Goal: Task Accomplishment & Management: Use online tool/utility

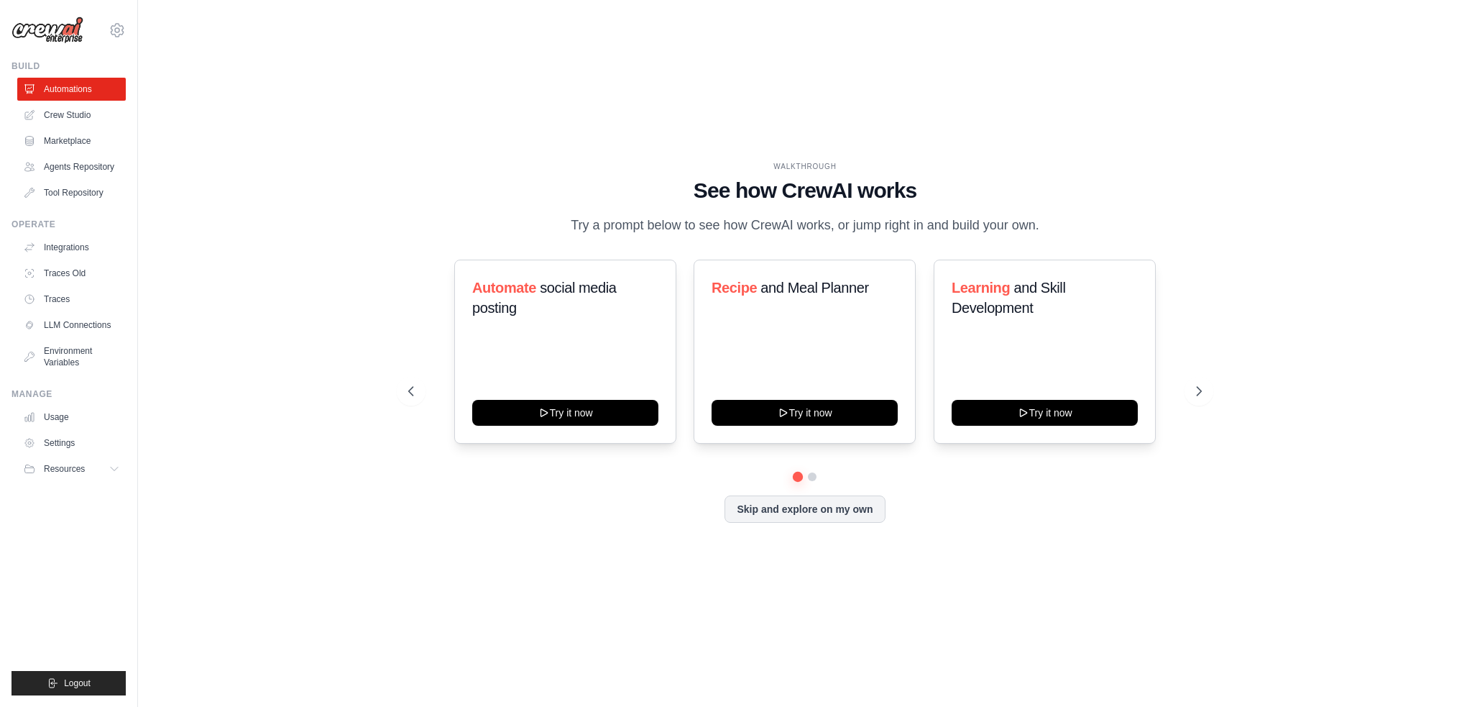
click at [806, 479] on div at bounding box center [805, 476] width 794 height 9
click at [812, 475] on button at bounding box center [813, 477] width 12 height 12
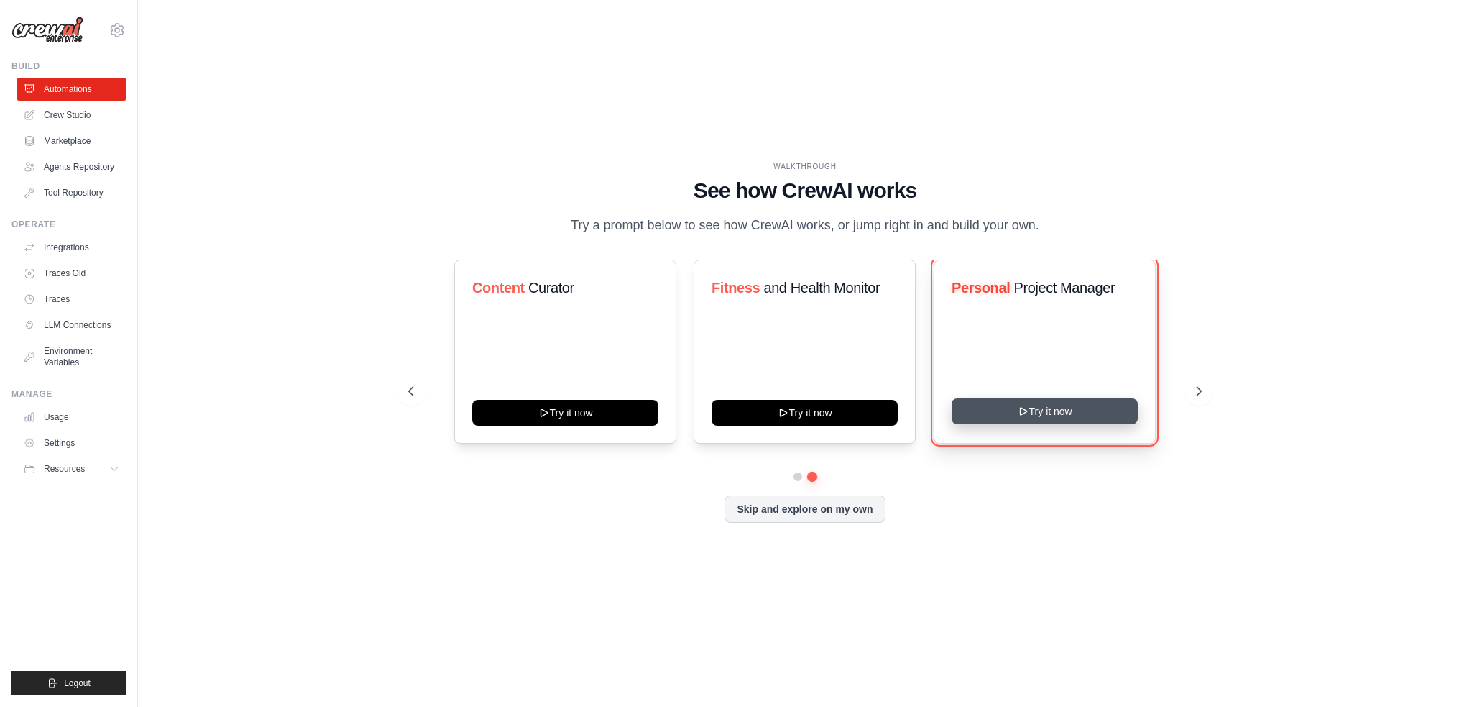
click at [1090, 418] on button "Try it now" at bounding box center [1045, 411] width 186 height 26
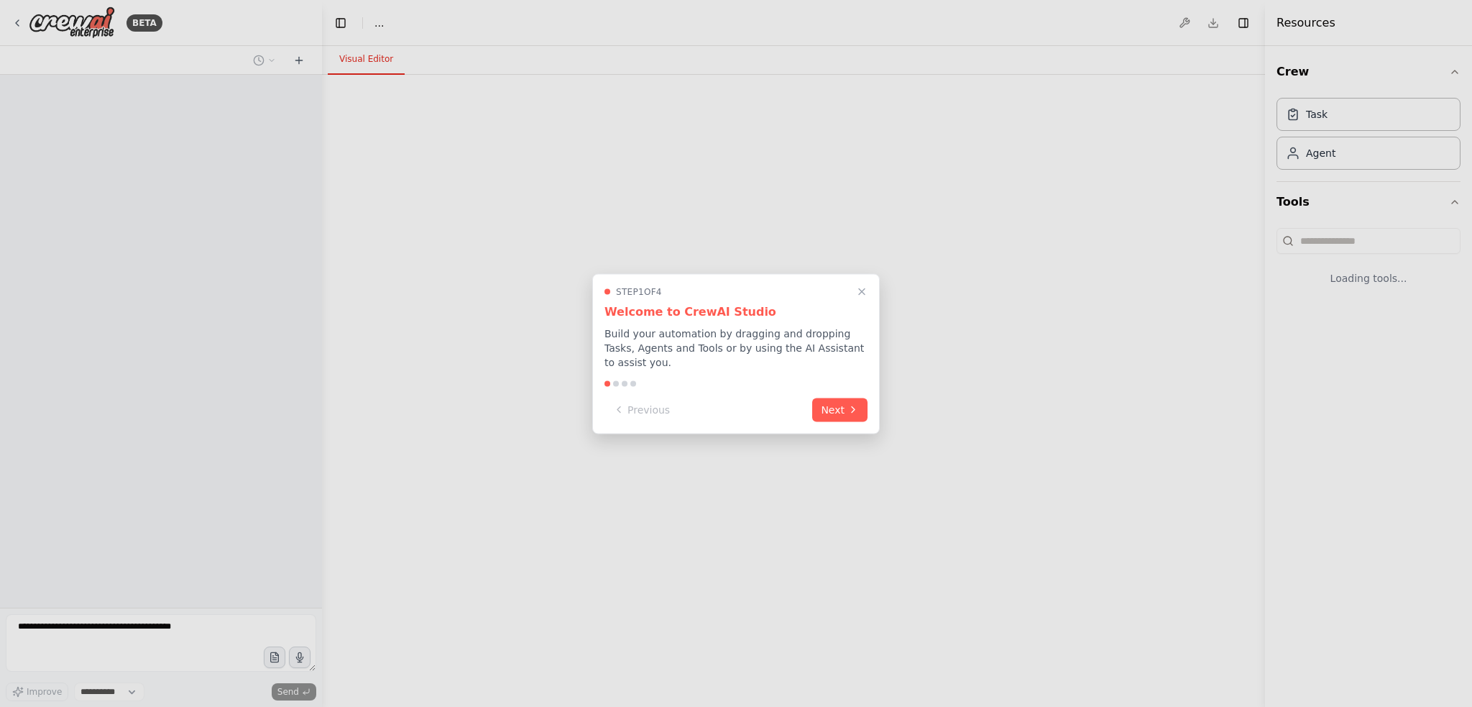
select select "****"
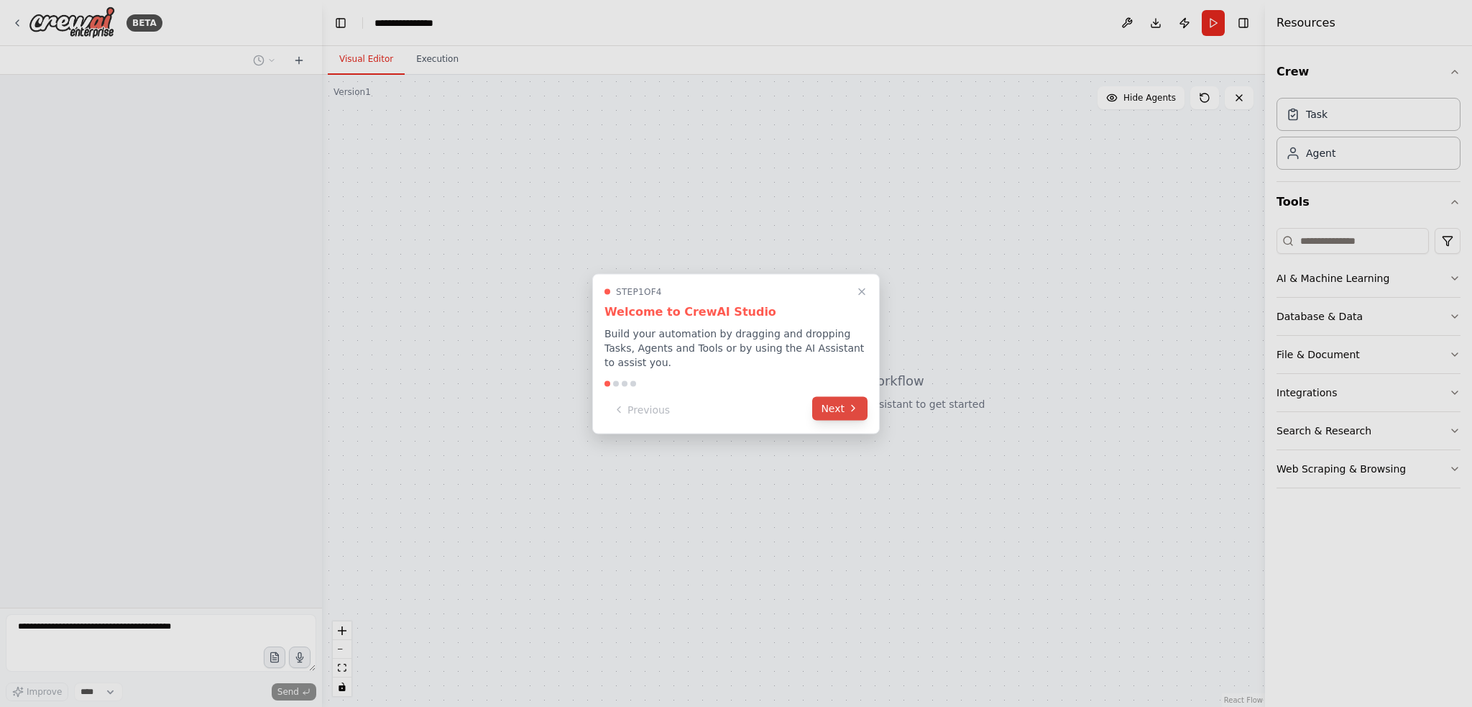
click at [833, 416] on button "Next" at bounding box center [839, 408] width 55 height 24
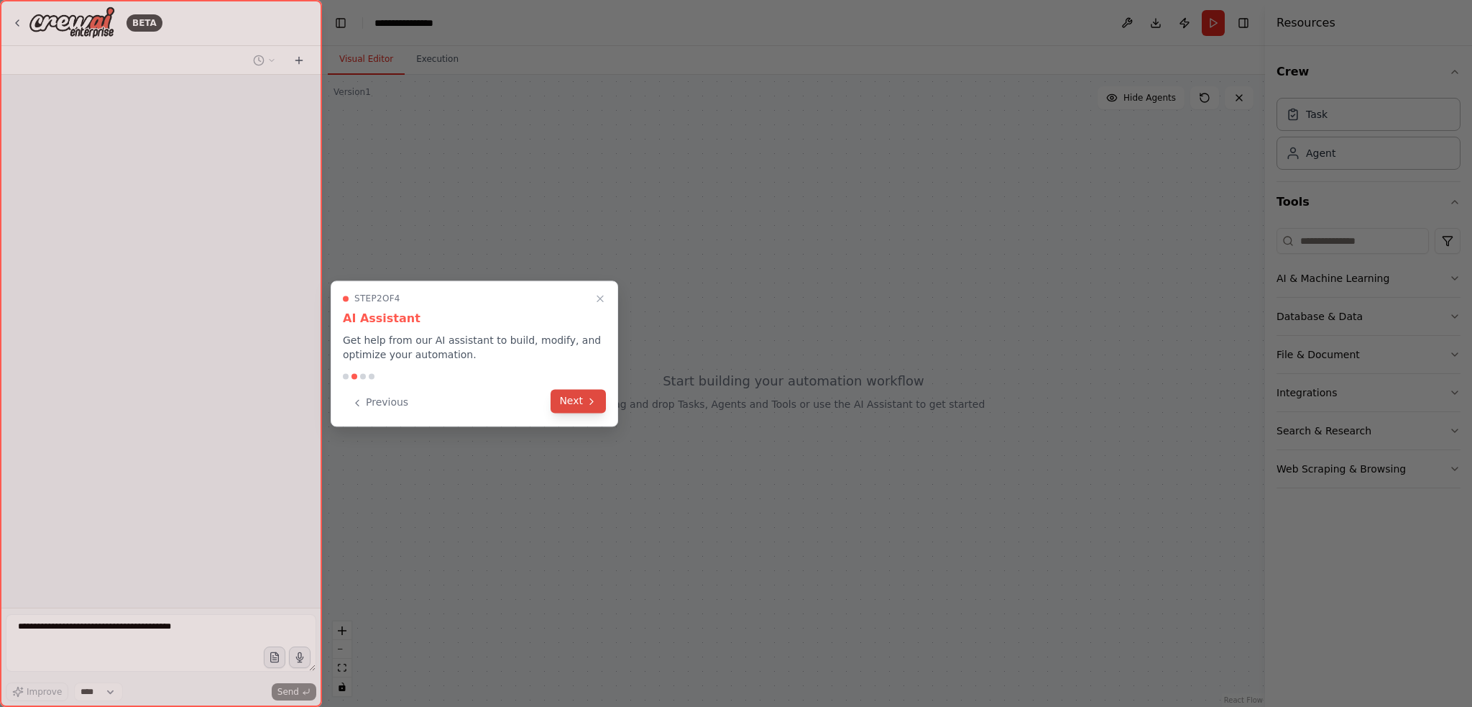
click at [586, 397] on icon at bounding box center [592, 401] width 12 height 12
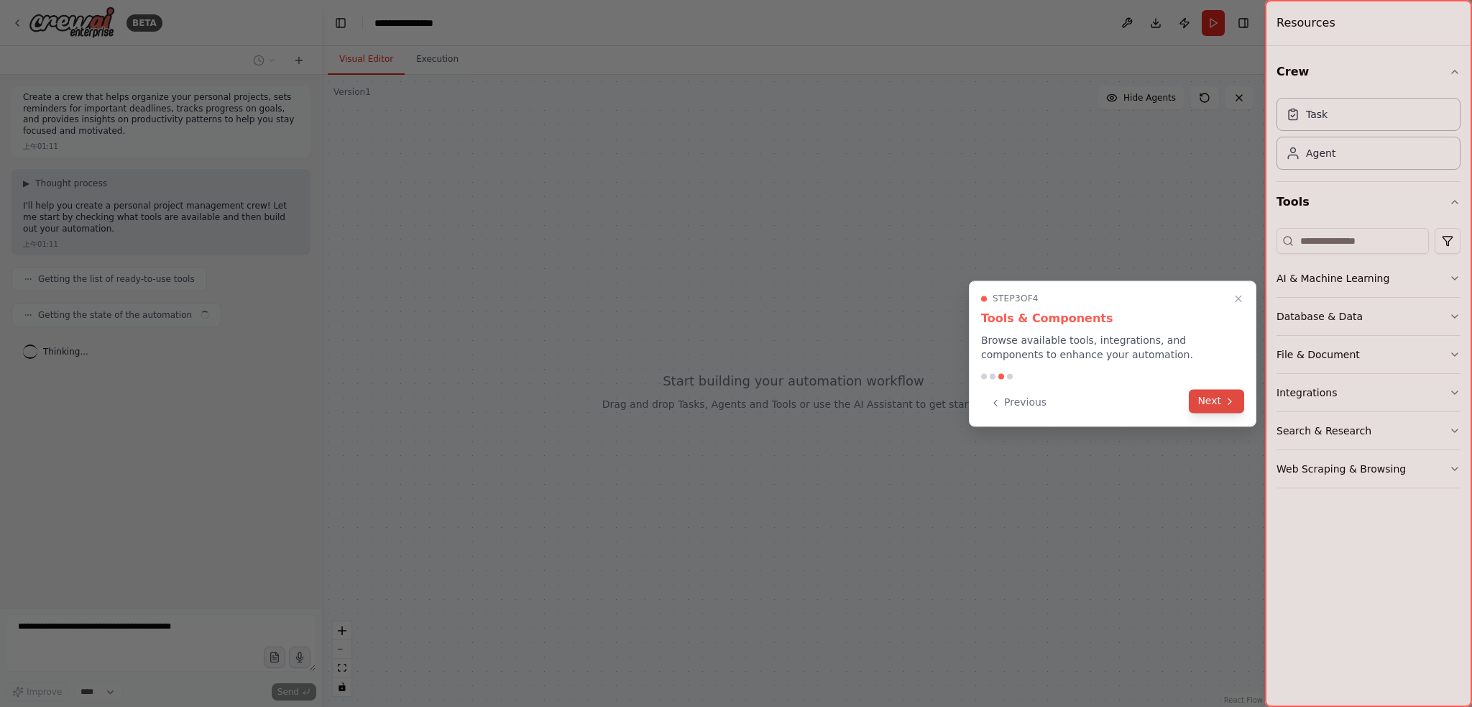
click at [1234, 398] on icon at bounding box center [1230, 401] width 12 height 12
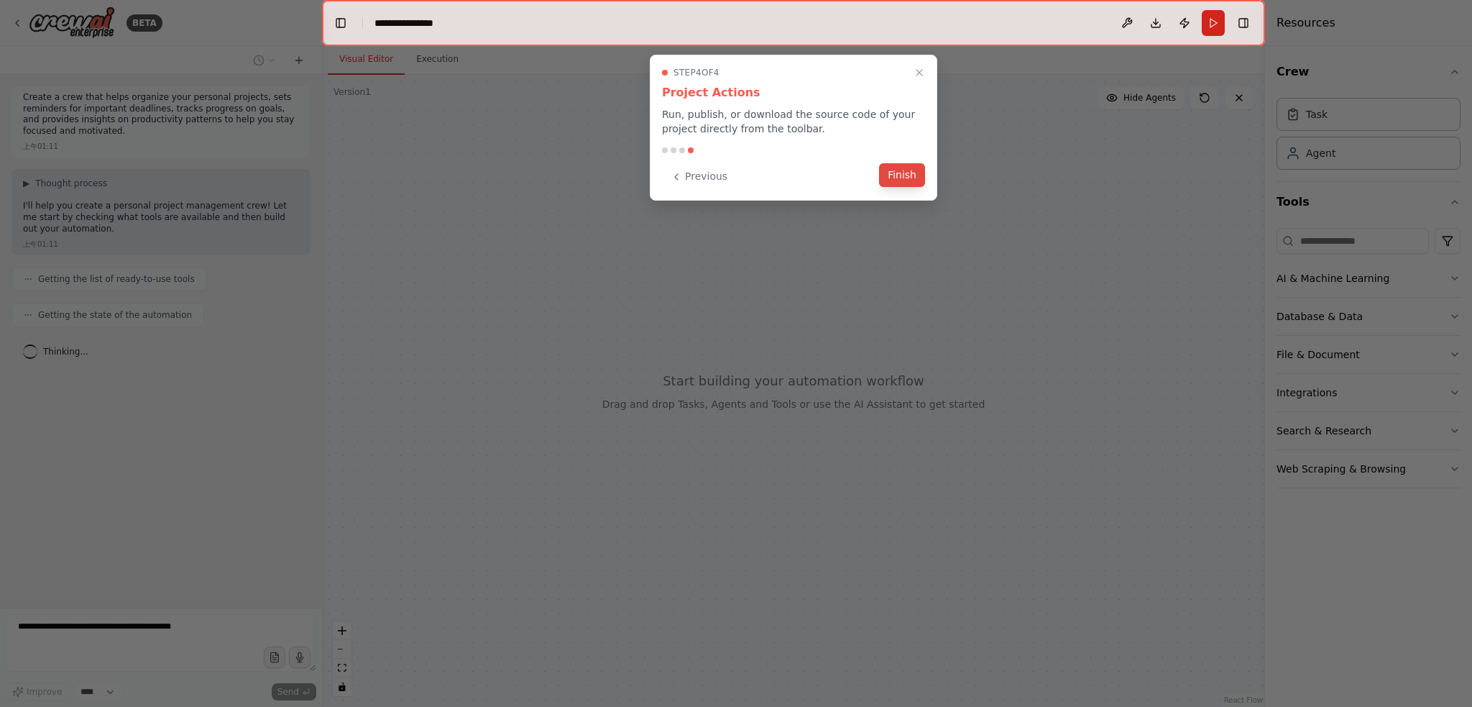
click at [903, 186] on div "Previous Finish" at bounding box center [793, 177] width 263 height 24
click at [903, 175] on button "Finish" at bounding box center [902, 175] width 46 height 24
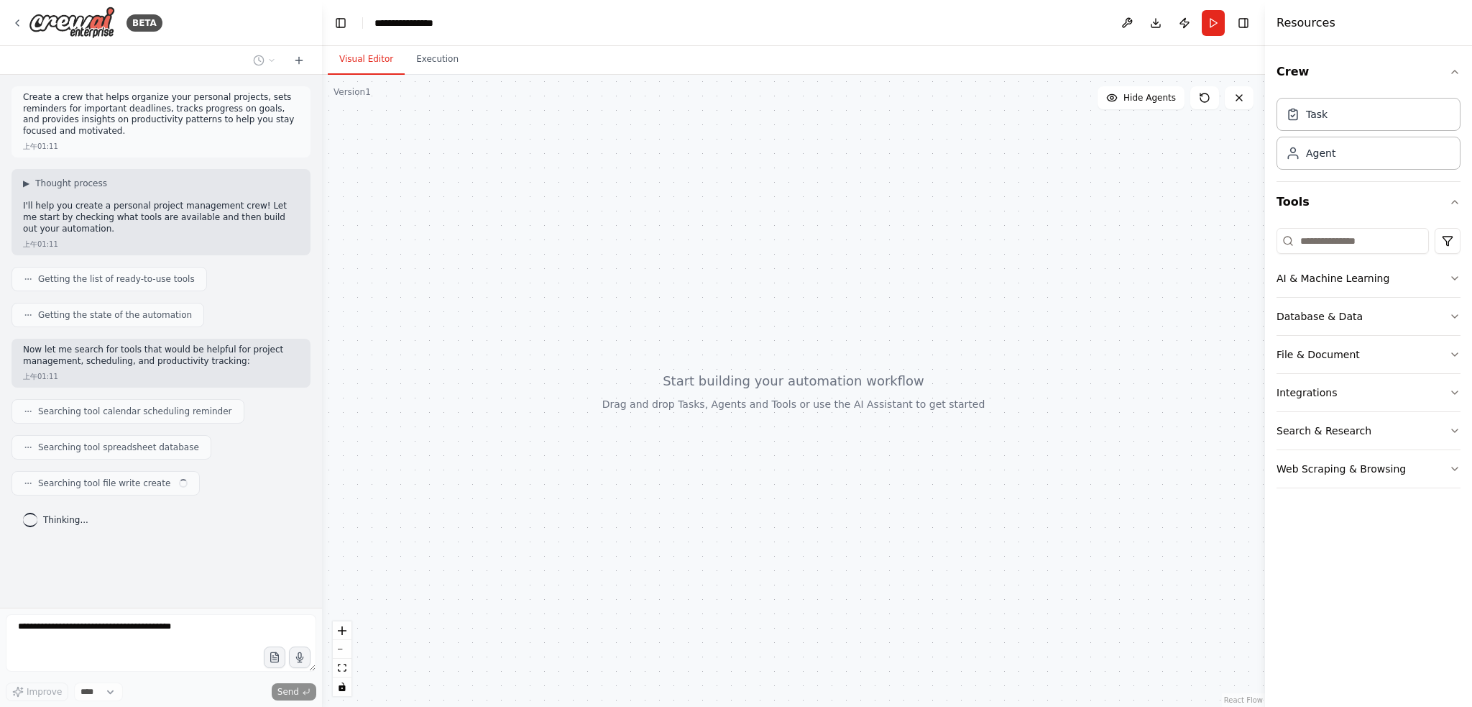
click at [1127, 22] on button at bounding box center [1127, 23] width 23 height 26
click at [1127, 22] on div at bounding box center [1127, 23] width 23 height 26
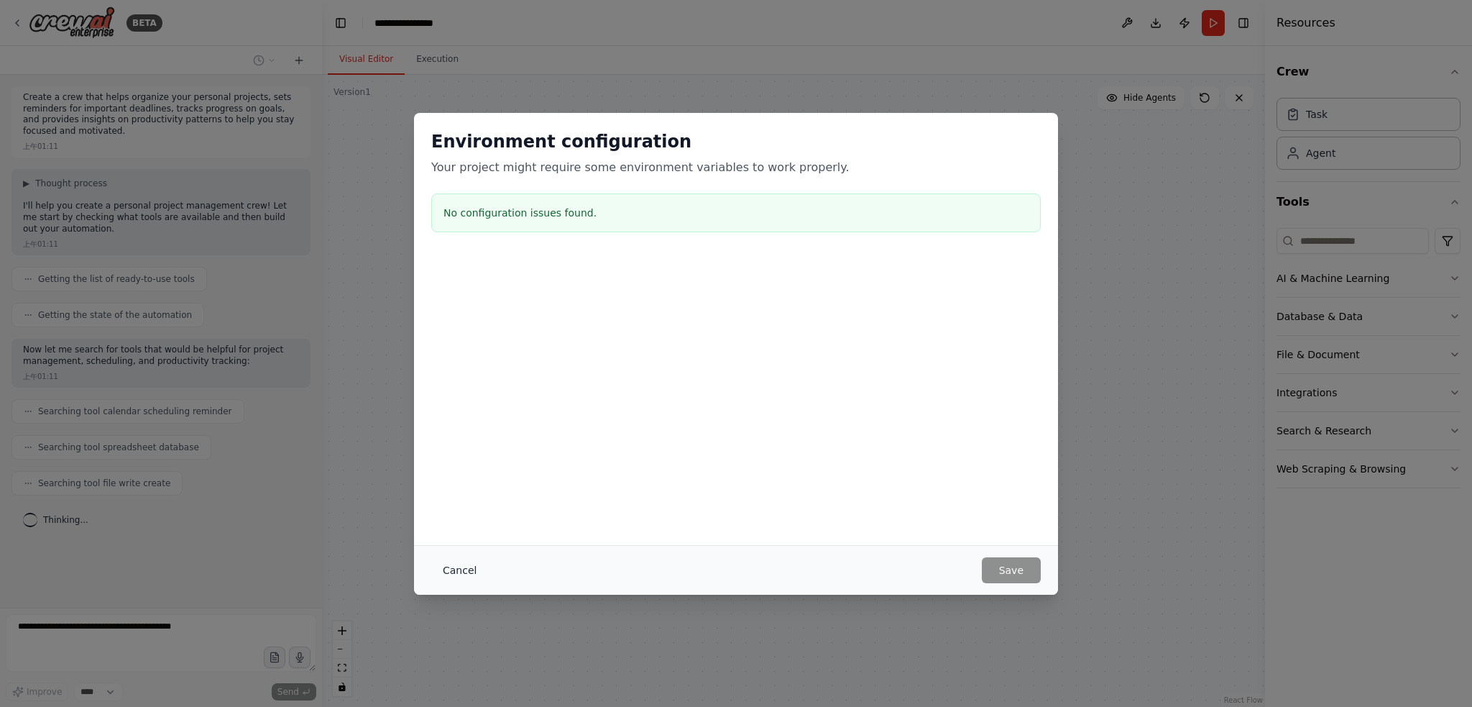
click at [456, 574] on button "Cancel" at bounding box center [459, 570] width 57 height 26
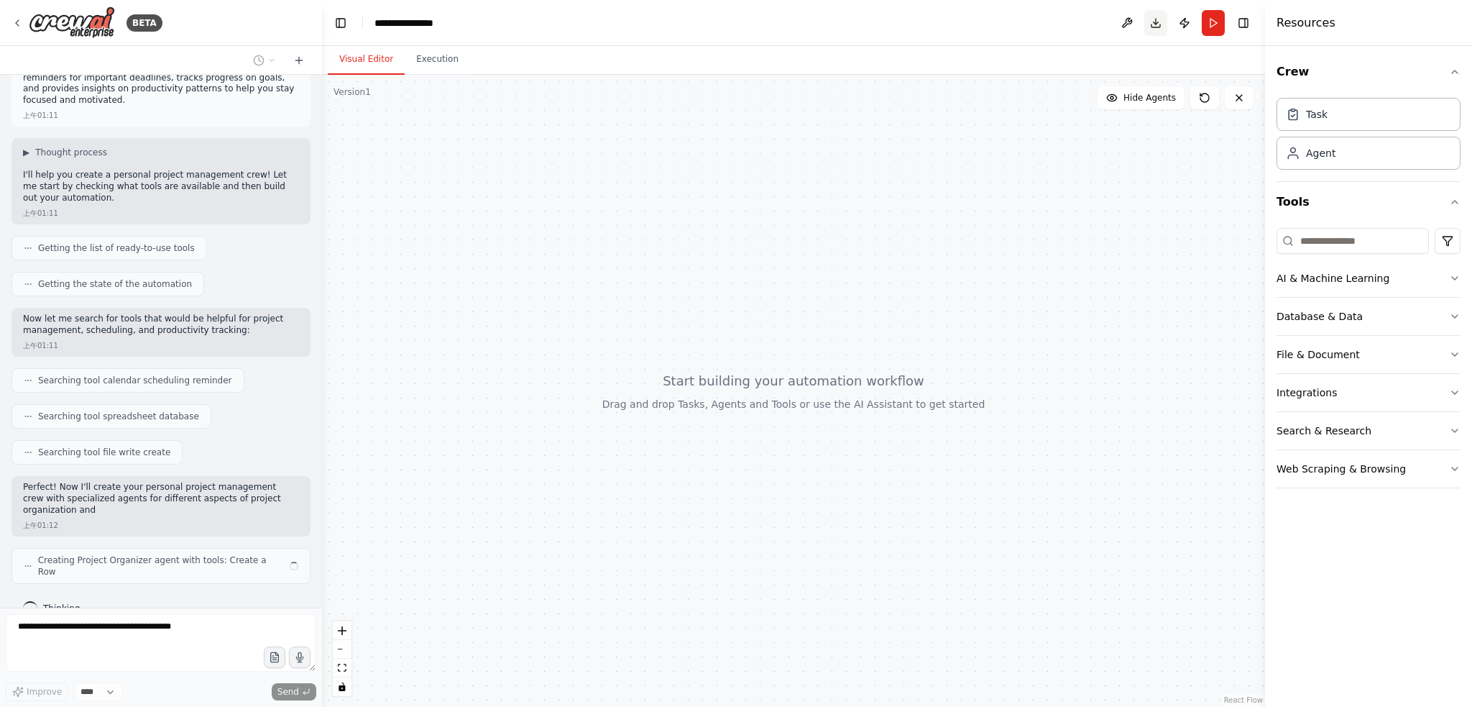
scroll to position [42, 0]
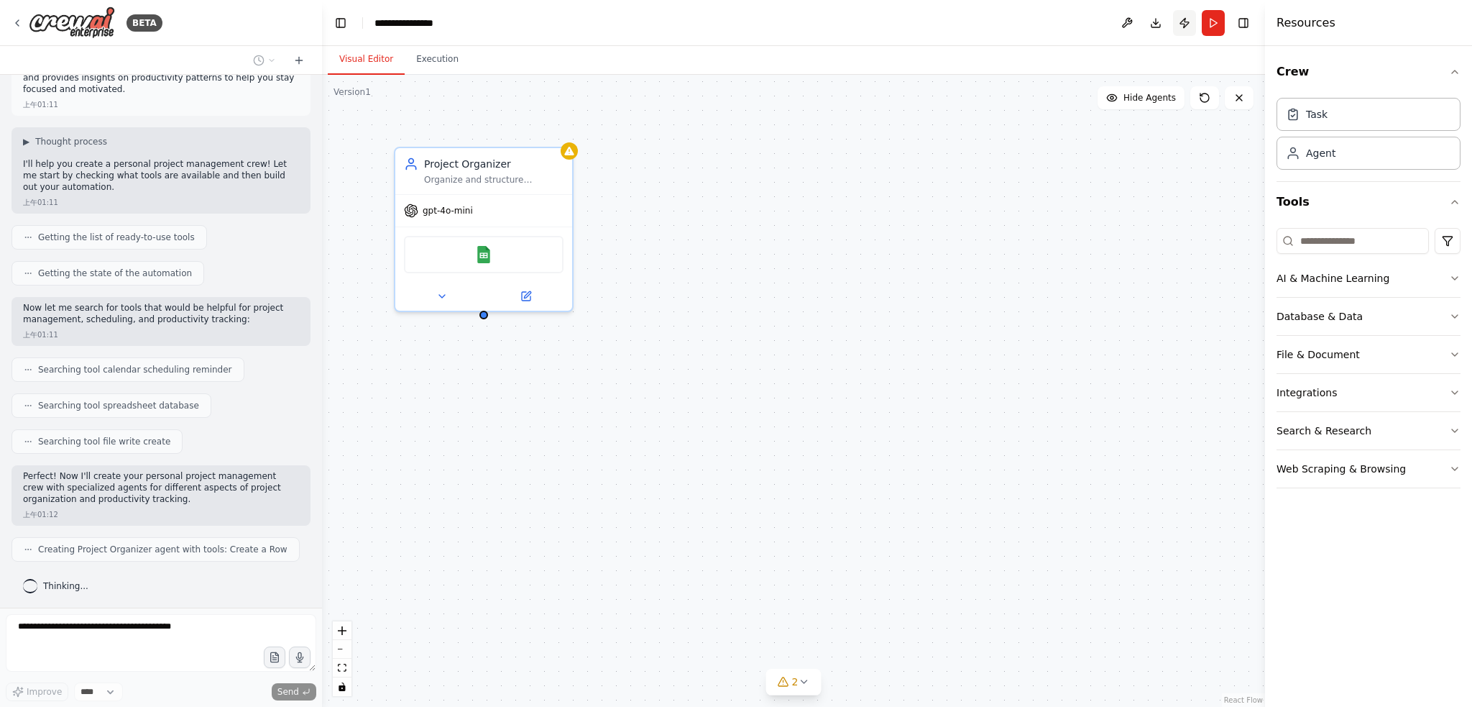
click at [1182, 22] on button "Publish" at bounding box center [1184, 23] width 23 height 26
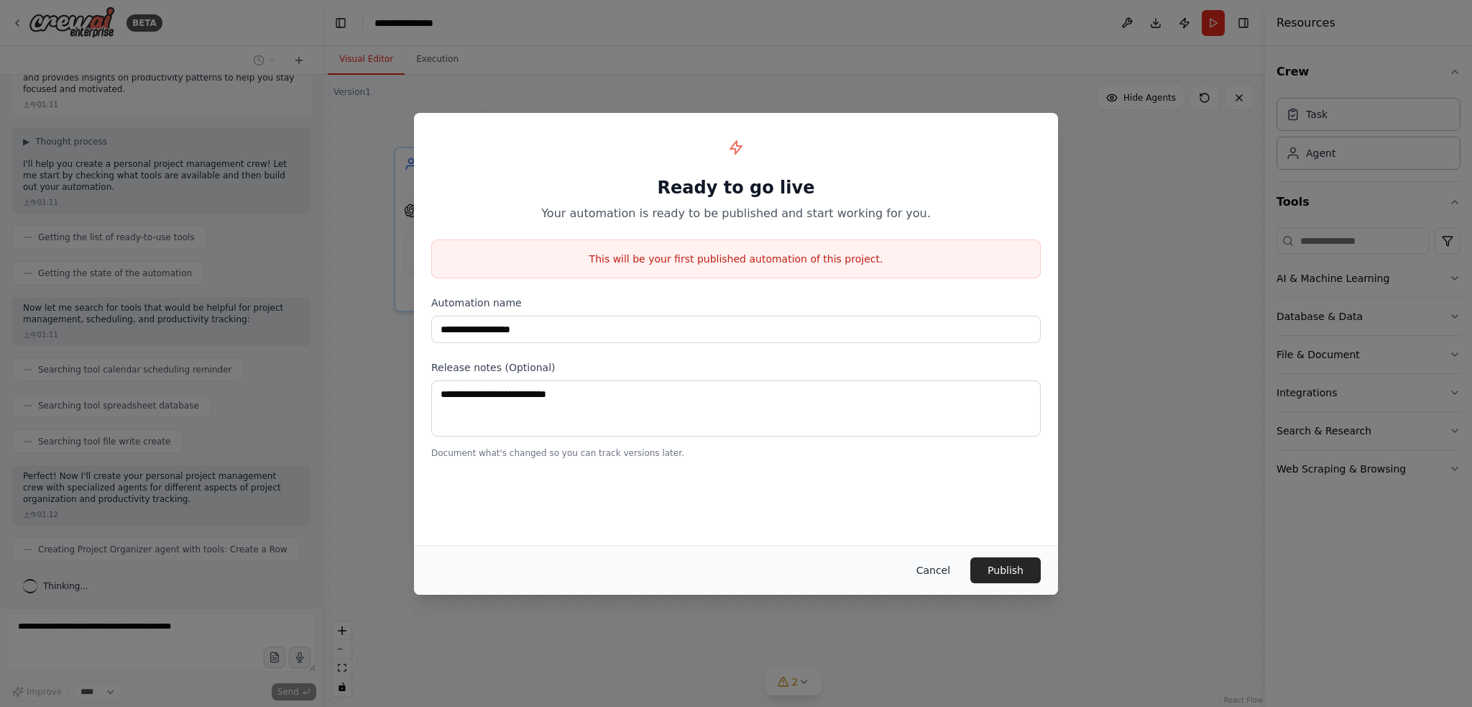
scroll to position [78, 0]
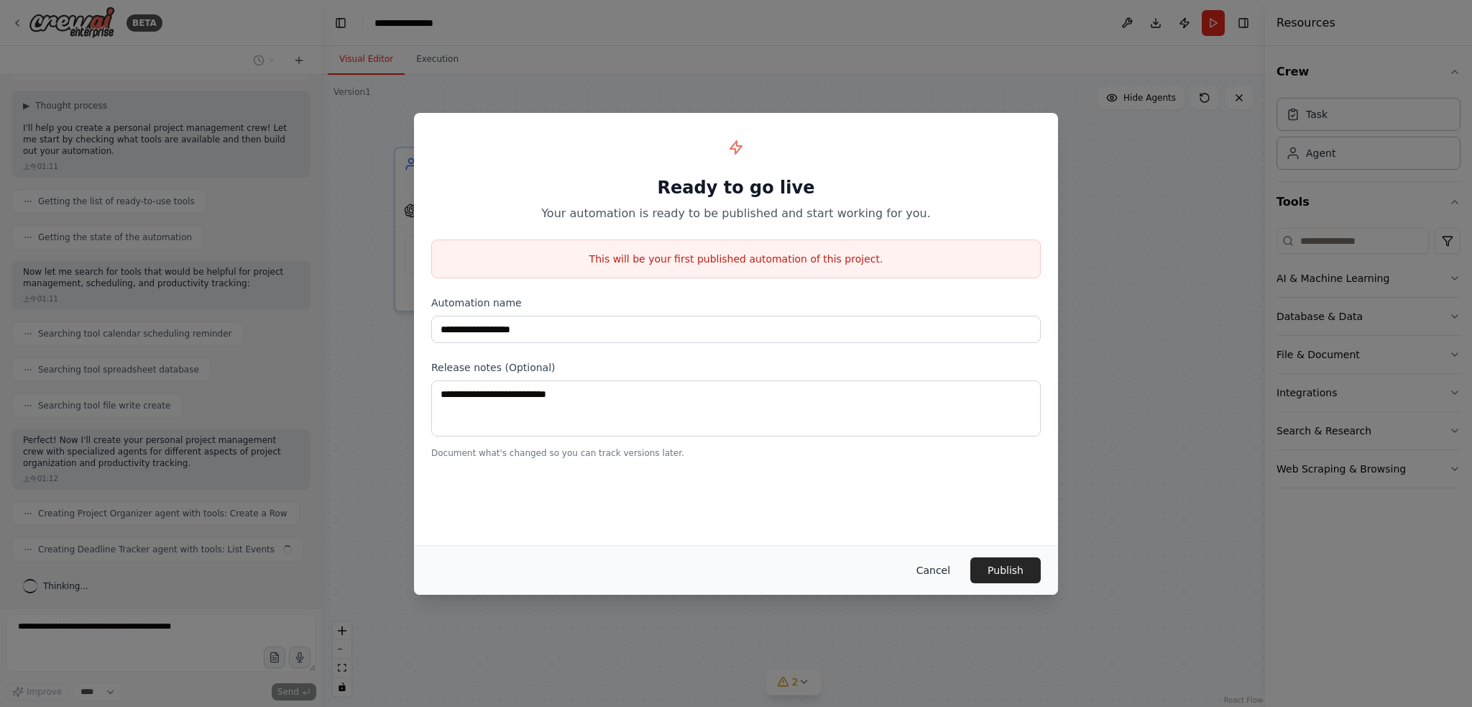
click at [939, 569] on button "Cancel" at bounding box center [933, 570] width 57 height 26
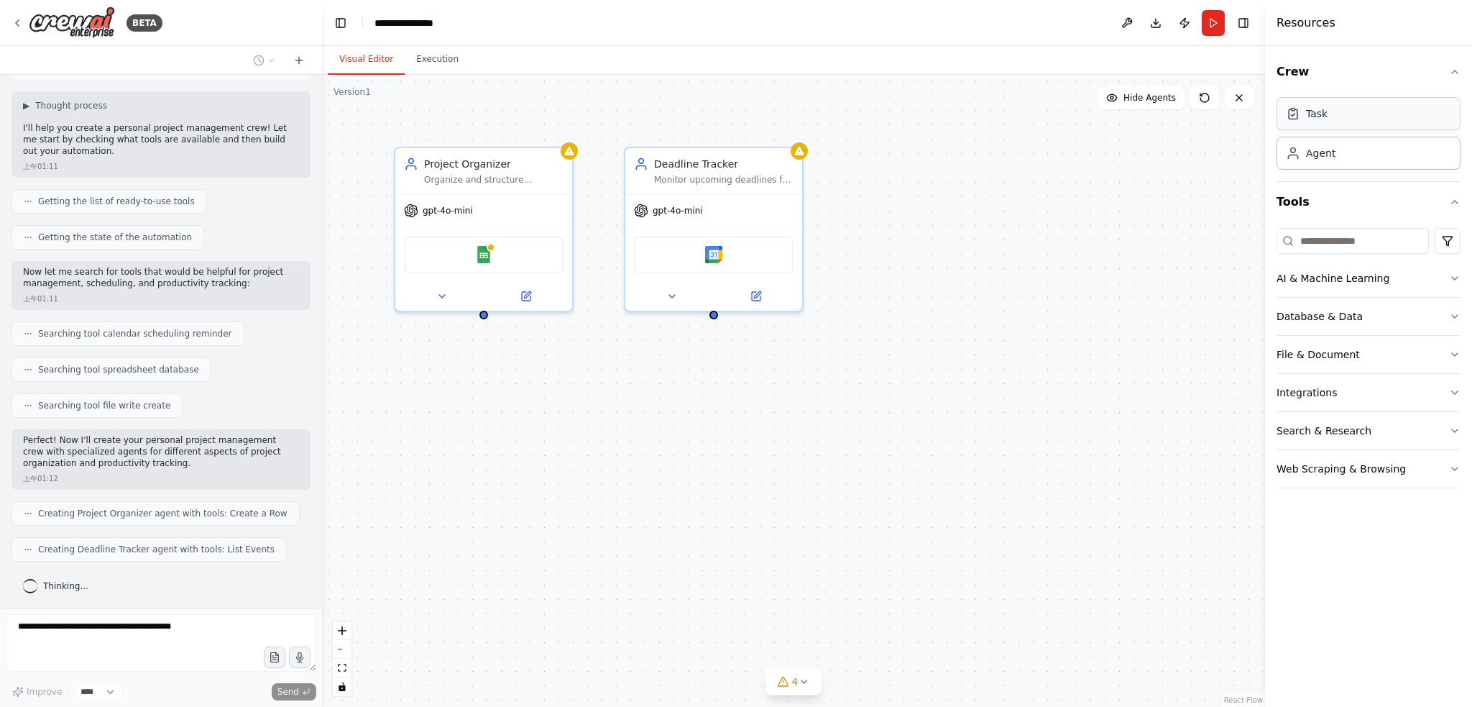
click at [1343, 122] on div "Task" at bounding box center [1369, 113] width 184 height 33
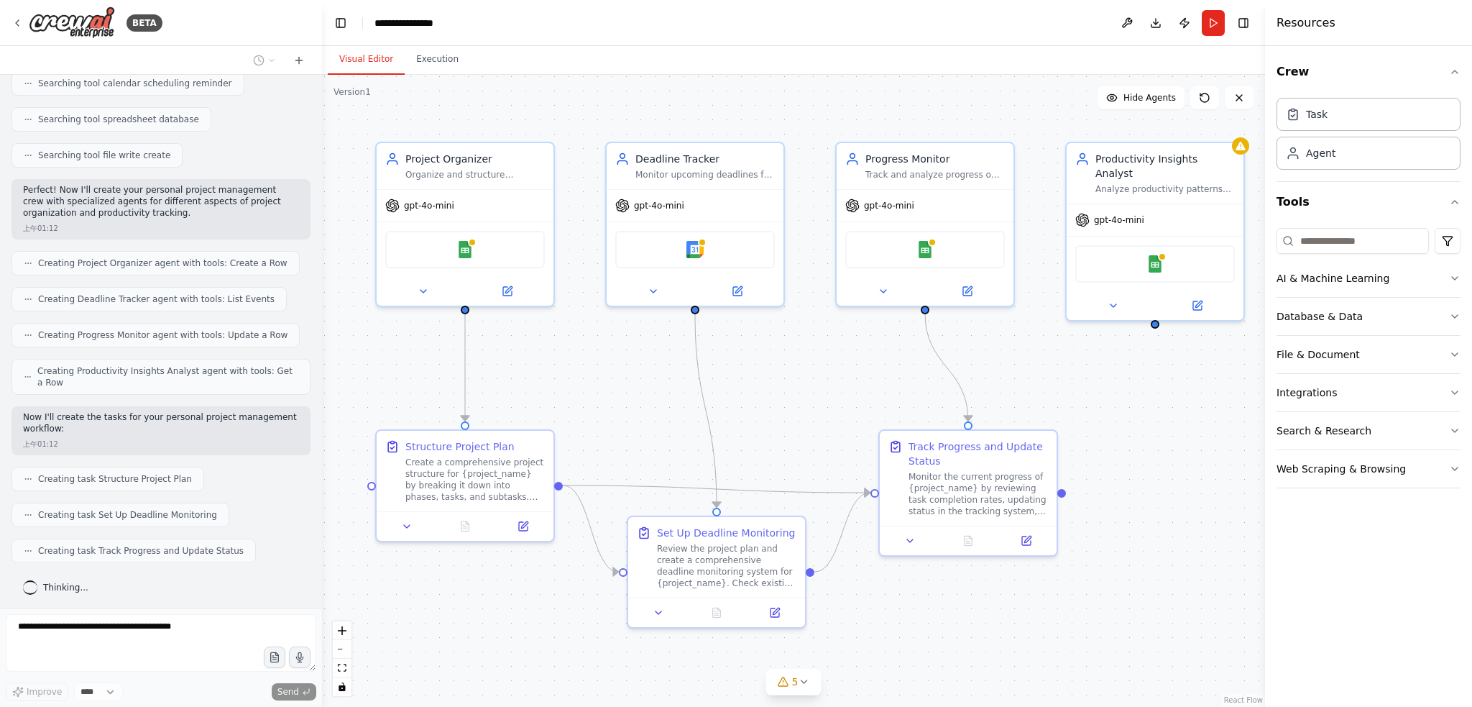
scroll to position [363, 0]
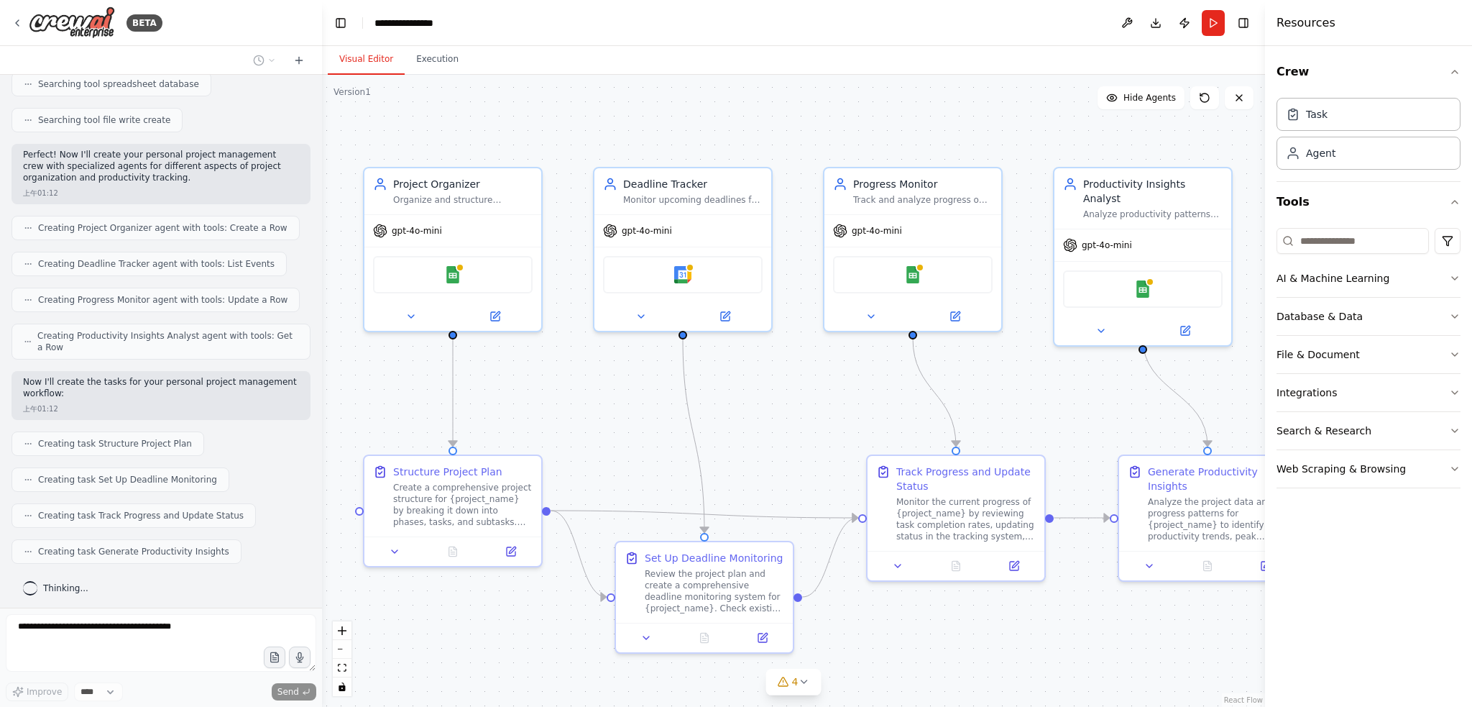
drag, startPoint x: 1084, startPoint y: 416, endPoint x: 1053, endPoint y: 436, distance: 36.9
click at [1053, 436] on div ".deletable-edge-delete-btn { width: 20px; height: 20px; border: 0px solid #ffff…" at bounding box center [793, 391] width 943 height 632
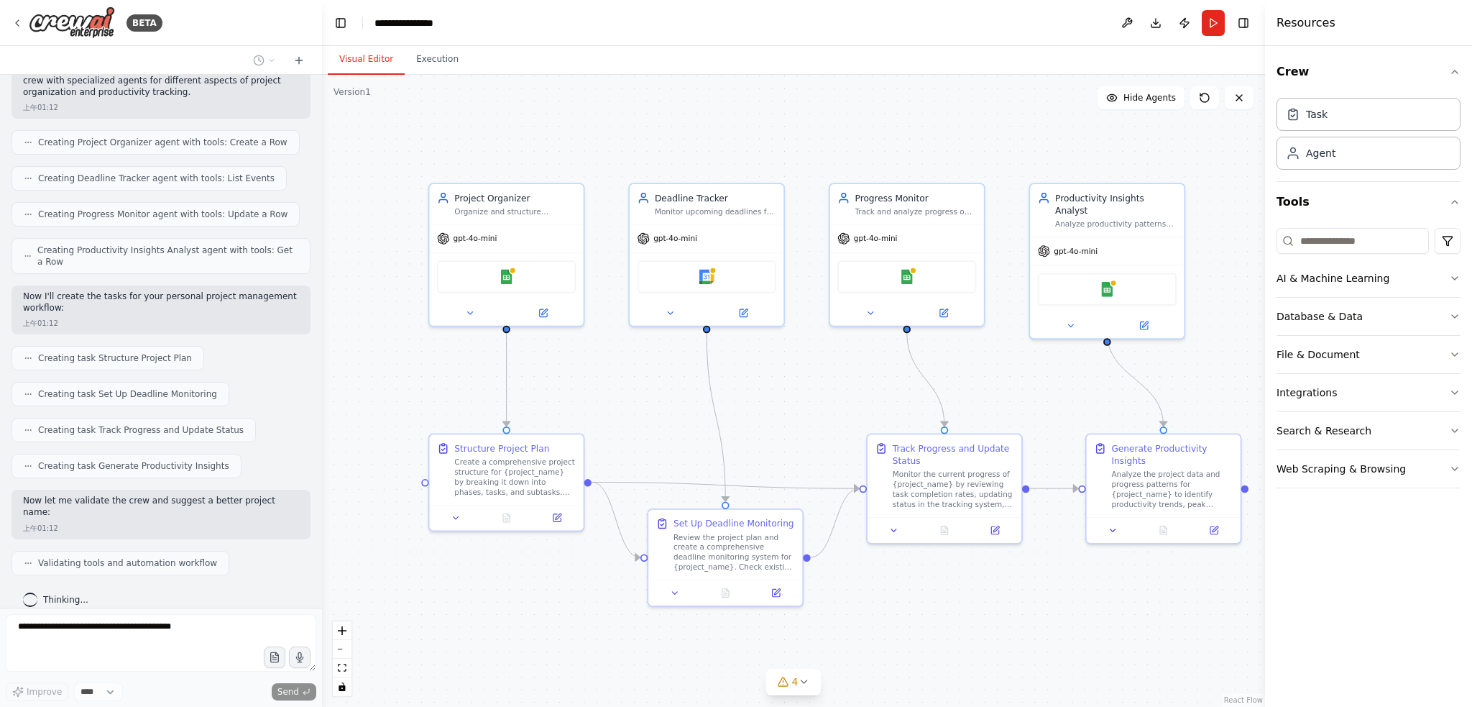
scroll to position [495, 0]
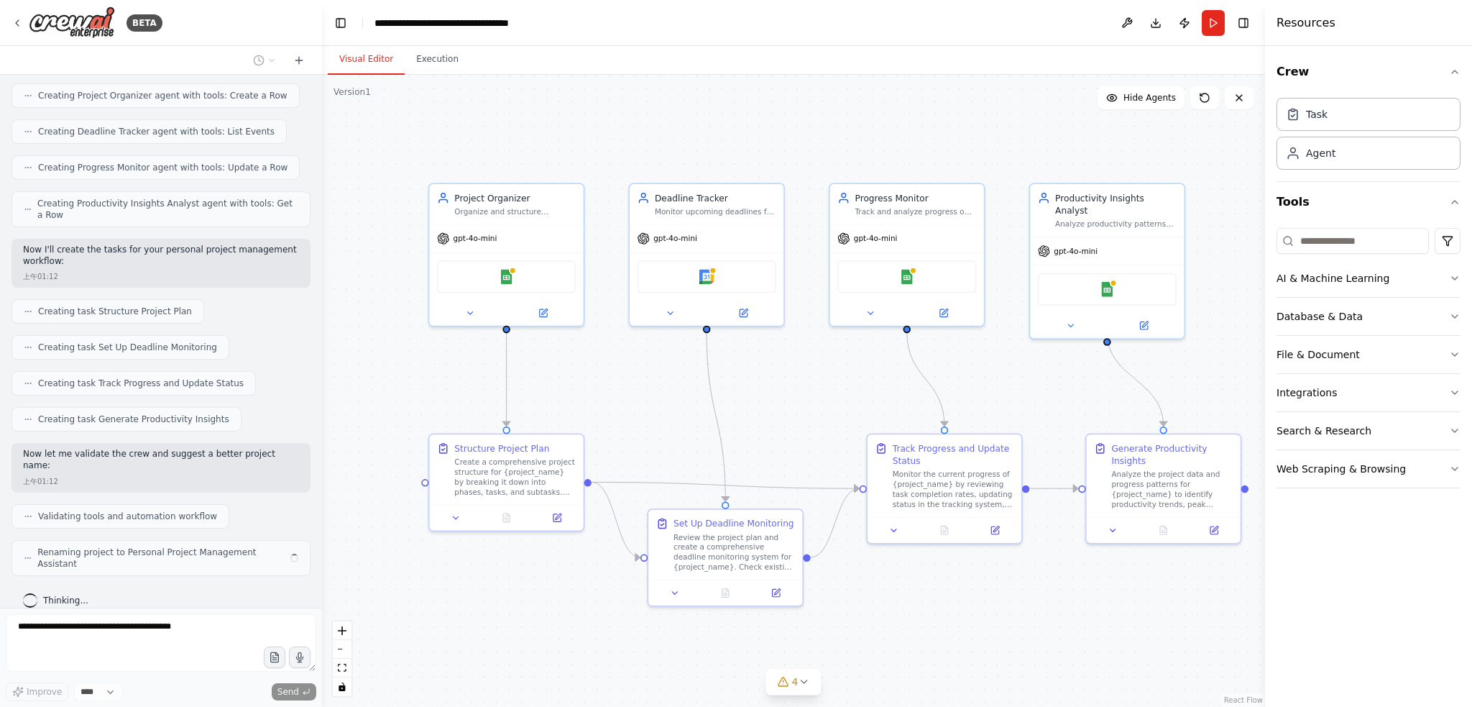
drag, startPoint x: 1048, startPoint y: 387, endPoint x: 1024, endPoint y: 375, distance: 27.3
click at [1024, 375] on div ".deletable-edge-delete-btn { width: 20px; height: 20px; border: 0px solid #ffff…" at bounding box center [793, 391] width 943 height 632
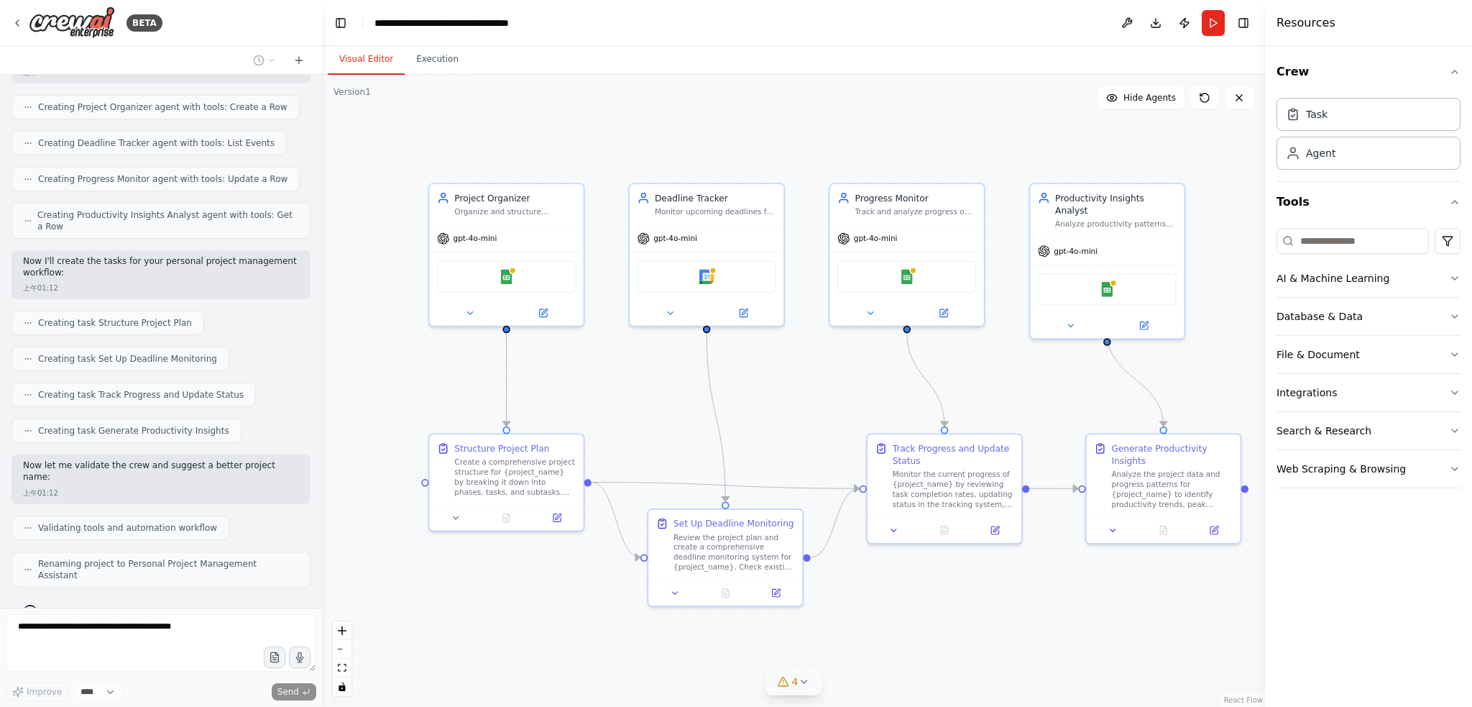
click at [802, 679] on icon at bounding box center [804, 682] width 12 height 12
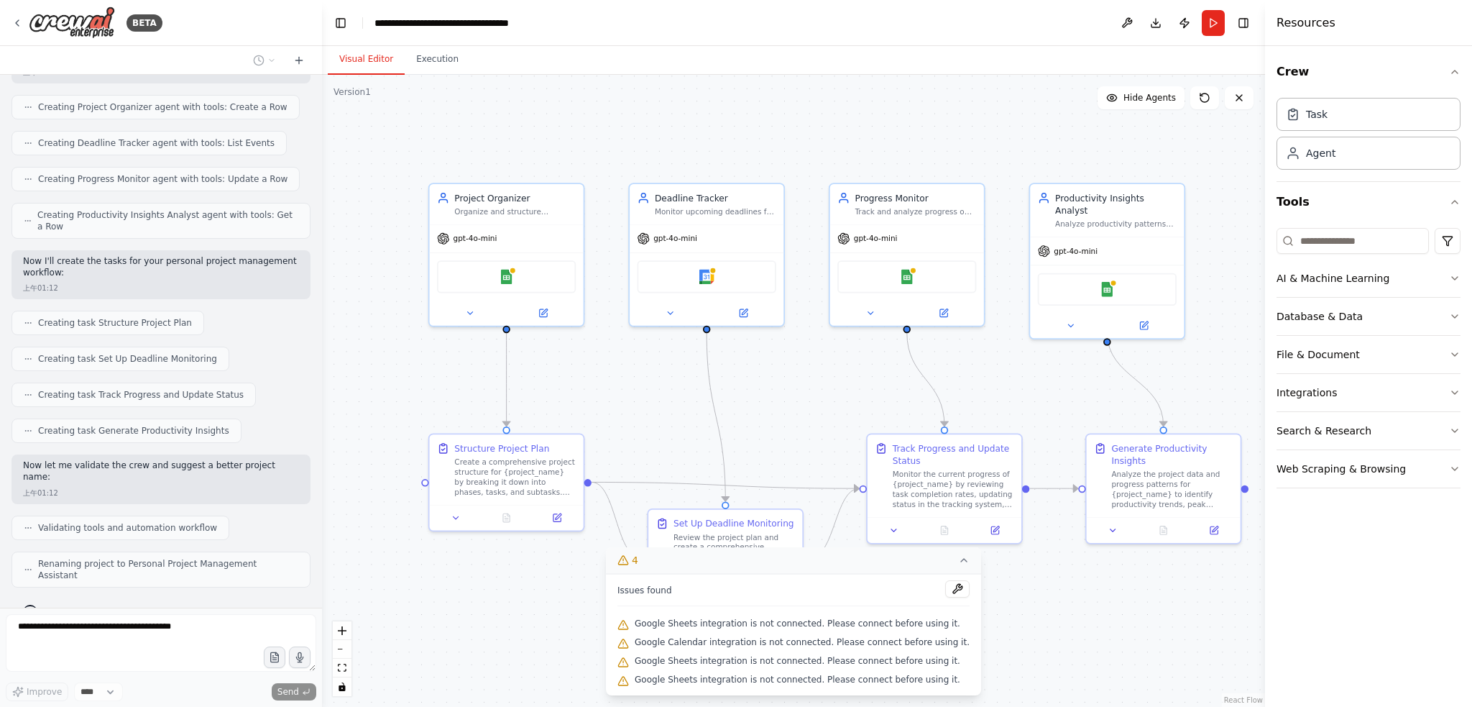
click at [1068, 613] on div ".deletable-edge-delete-btn { width: 20px; height: 20px; border: 0px solid #ffff…" at bounding box center [793, 391] width 943 height 632
click at [958, 564] on icon at bounding box center [964, 560] width 12 height 12
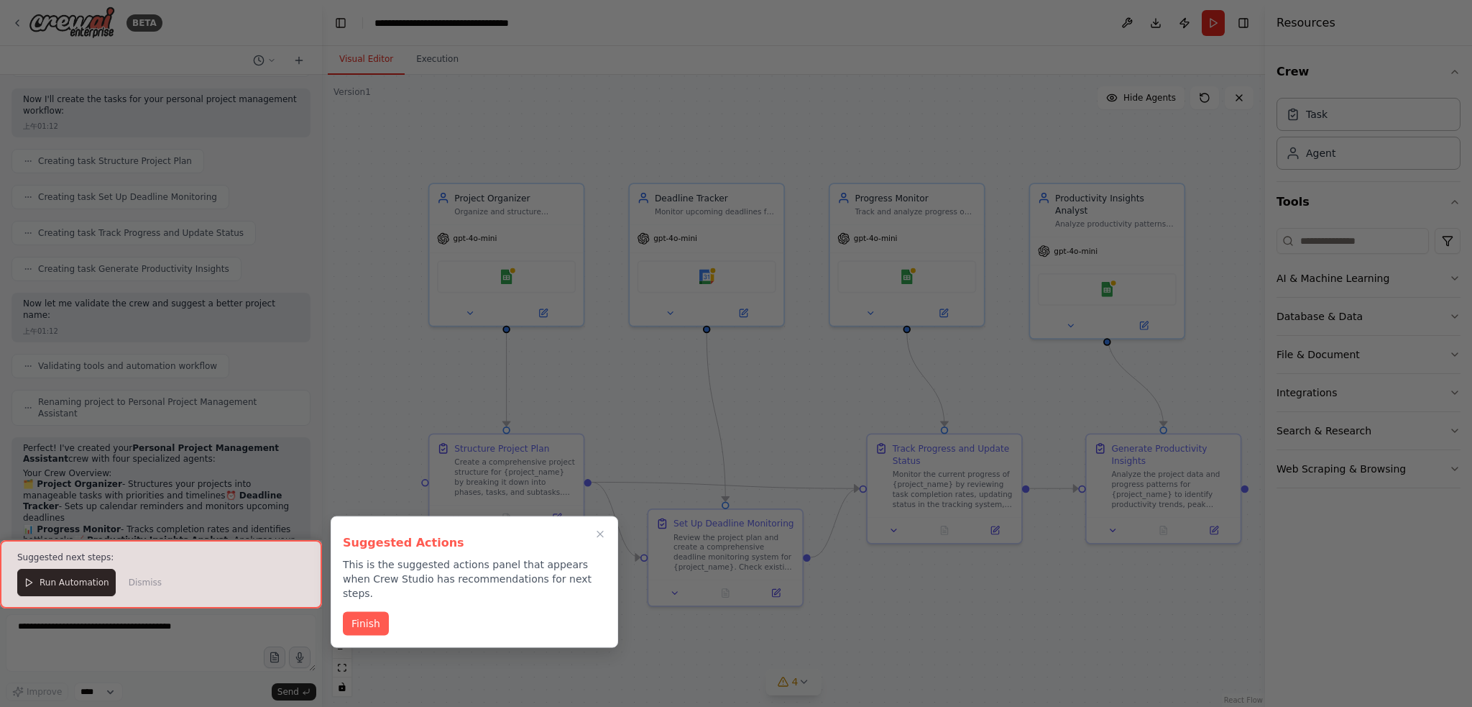
click at [941, 603] on div at bounding box center [736, 353] width 1472 height 707
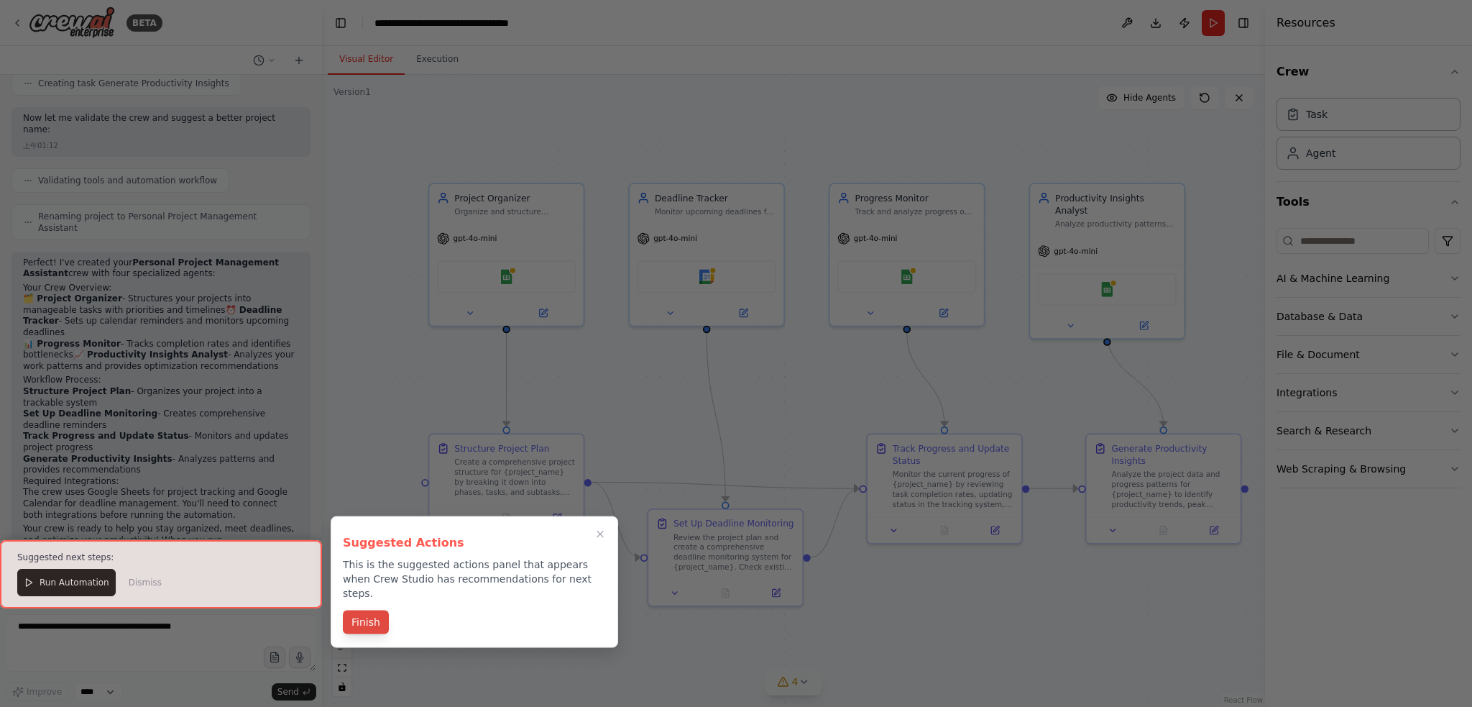
scroll to position [843, 0]
click at [372, 612] on button "Finish" at bounding box center [366, 624] width 46 height 24
